Goal: Information Seeking & Learning: Learn about a topic

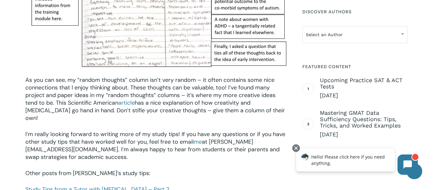
scroll to position [830, 0]
click at [128, 186] on link "Study Tips from a Tutor with [MEDICAL_DATA] – Part 2" at bounding box center [97, 190] width 144 height 8
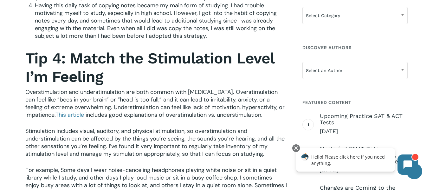
scroll to position [483, 0]
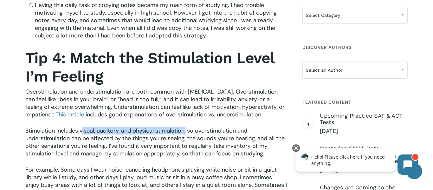
drag, startPoint x: 82, startPoint y: 129, endPoint x: 187, endPoint y: 129, distance: 104.6
click at [187, 129] on span "Stimulation includes visual, auditory, and physical stimulation, so overstimula…" at bounding box center [154, 142] width 259 height 30
copy span "visual, auditory, and physical stimulation"
click at [187, 129] on span "Stimulation includes visual, auditory, and physical stimulation, so overstimula…" at bounding box center [154, 142] width 259 height 30
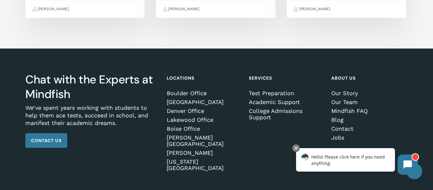
scroll to position [0, 0]
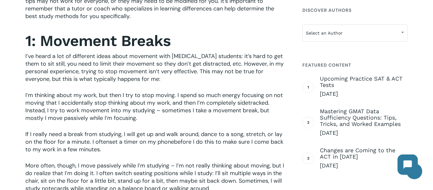
scroll to position [347, 0]
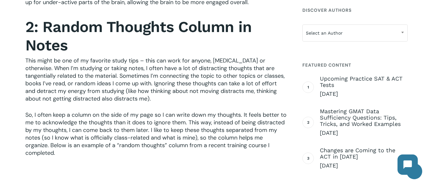
scroll to position [579, 0]
